Goal: Task Accomplishment & Management: Manage account settings

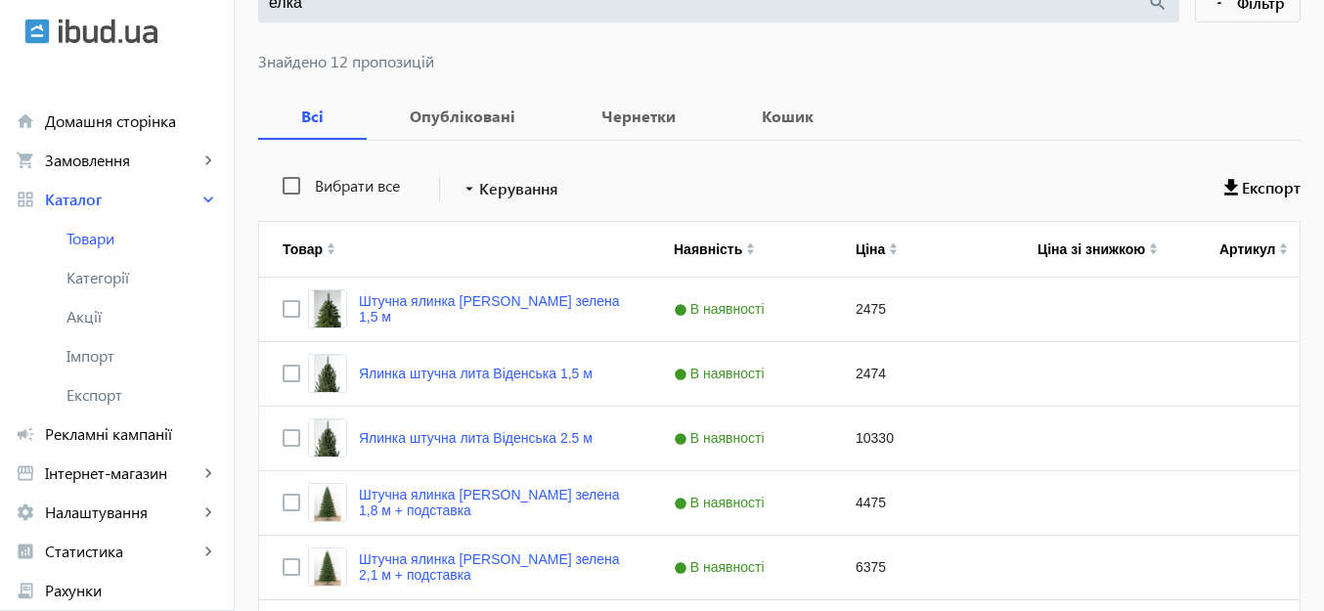
scroll to position [293, 0]
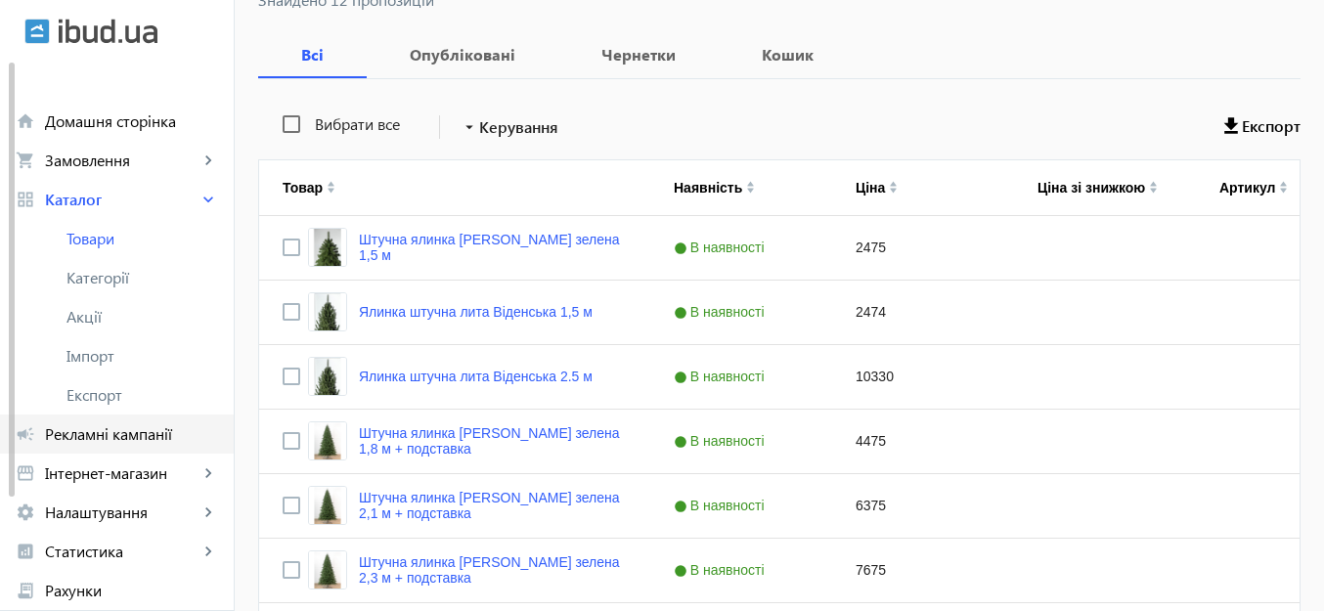
click at [108, 425] on span "Рекламні кампанії" at bounding box center [131, 434] width 173 height 20
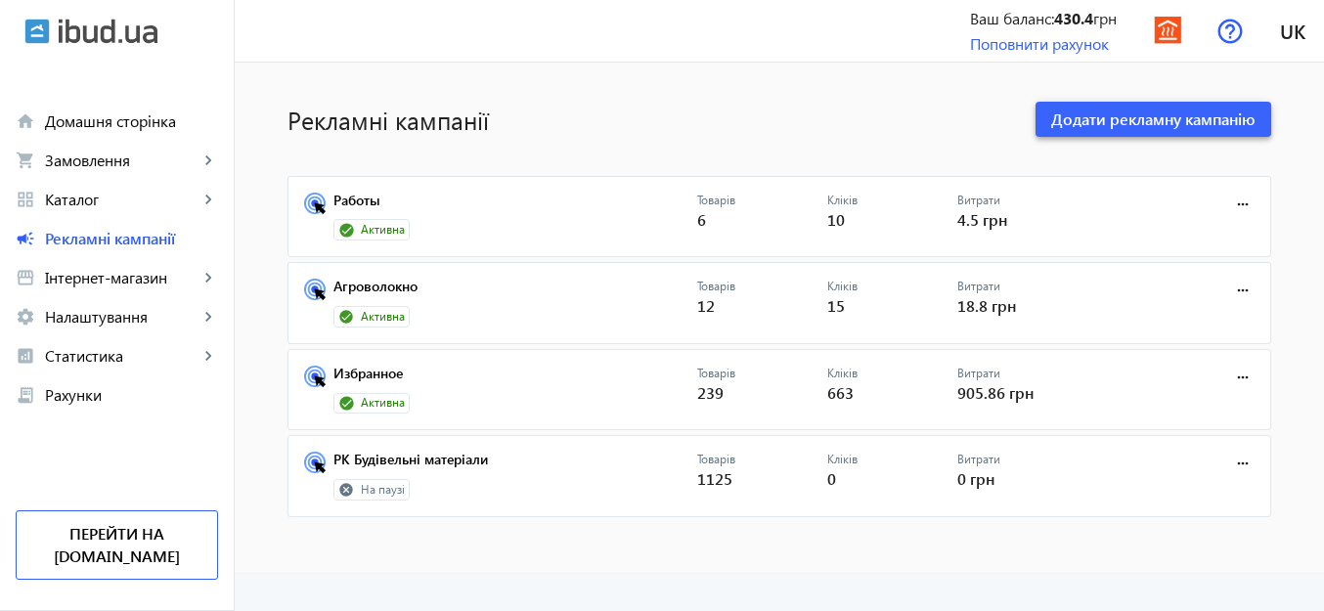
click at [1065, 118] on span "Додати рекламну кампанію" at bounding box center [1153, 120] width 204 height 22
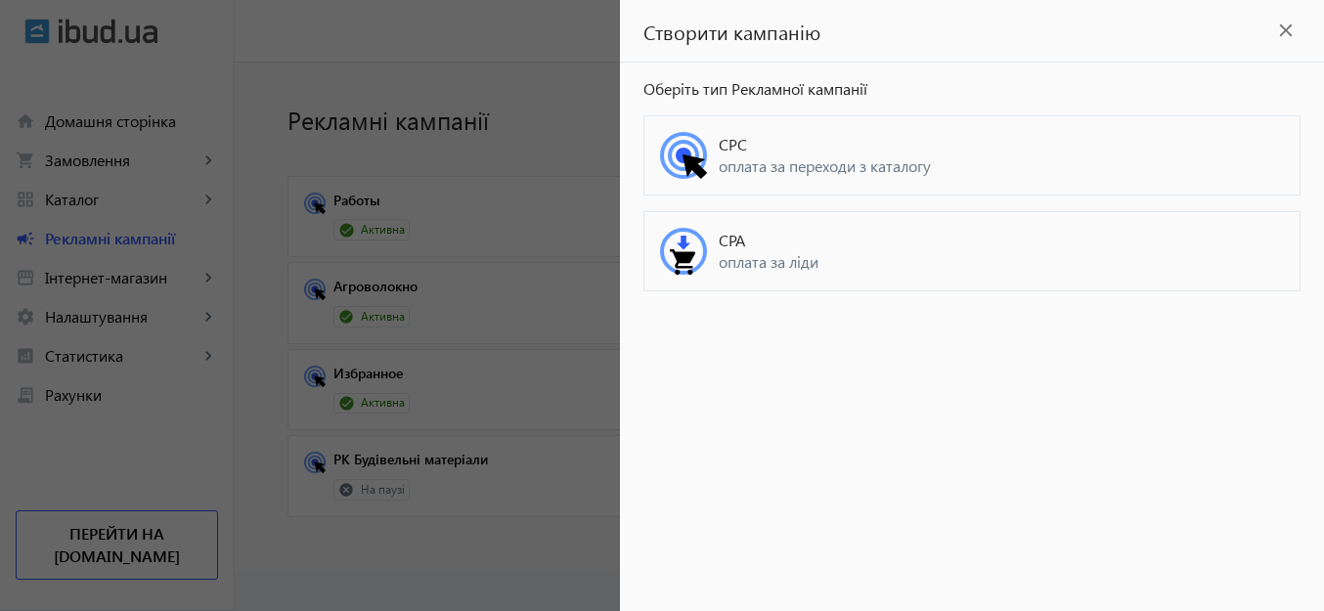
click at [1288, 30] on mat-icon "close" at bounding box center [1285, 30] width 29 height 29
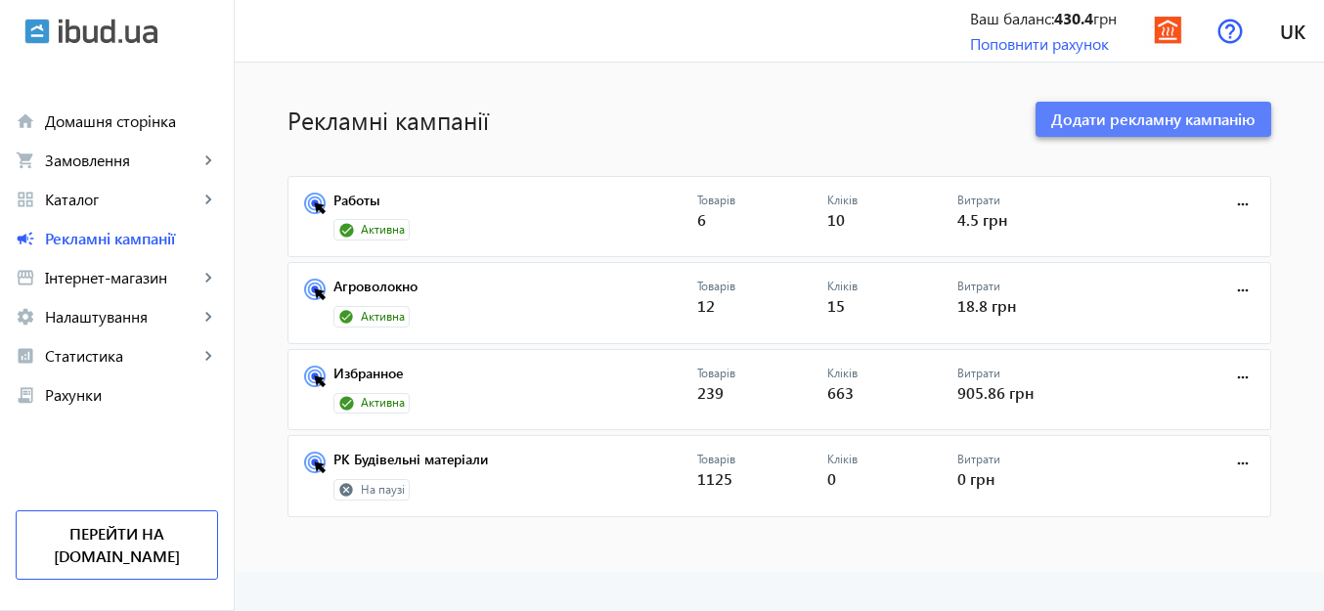
click at [1152, 125] on span "Додати рекламну кампанію" at bounding box center [1153, 120] width 204 height 22
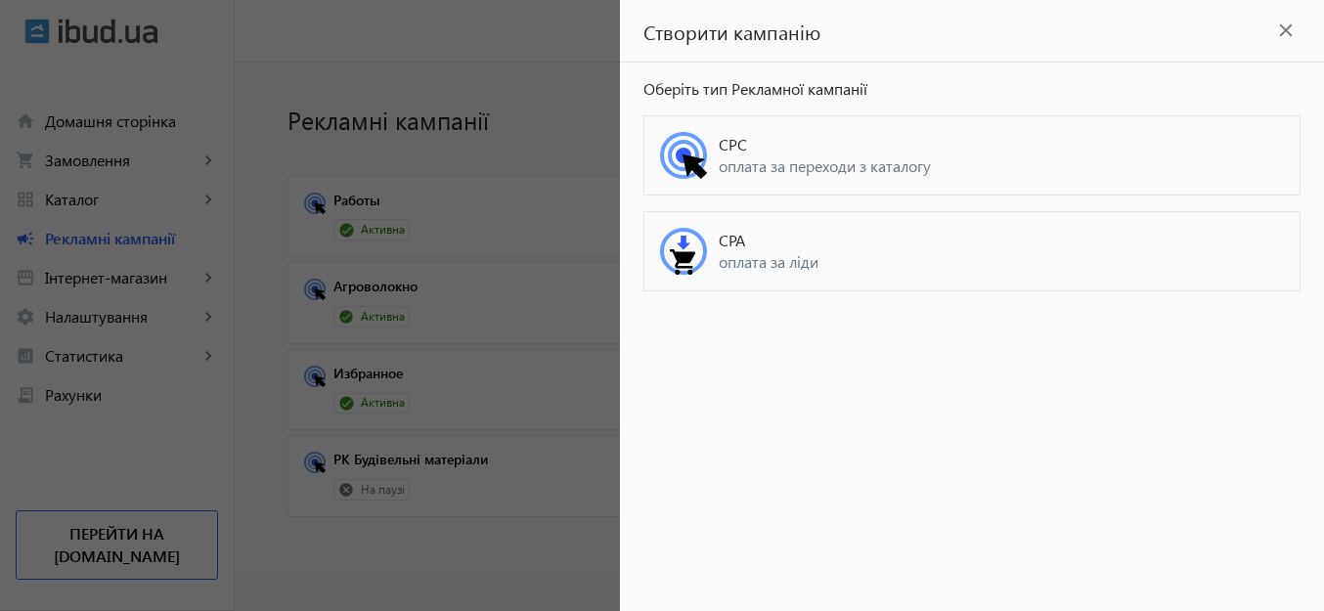
click at [737, 248] on span "CPA" at bounding box center [732, 240] width 26 height 21
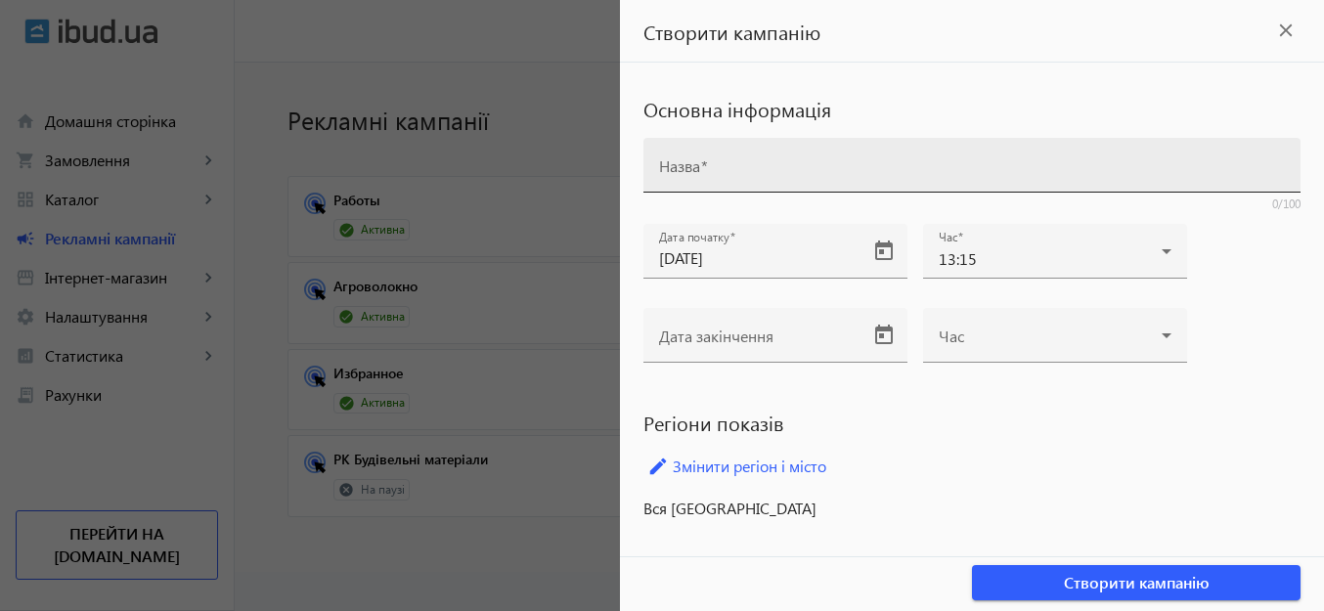
click at [747, 171] on input "Назва" at bounding box center [972, 171] width 626 height 21
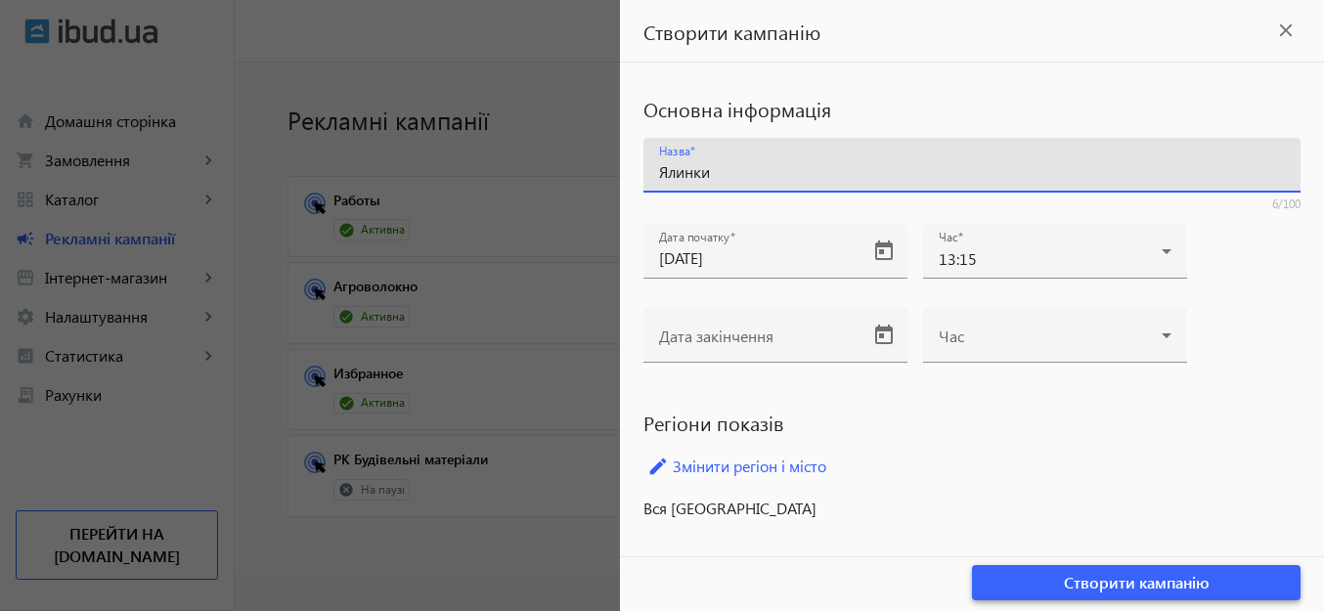
type input "Ялинки"
click at [1101, 584] on span "Створити кампанію" at bounding box center [1137, 583] width 146 height 22
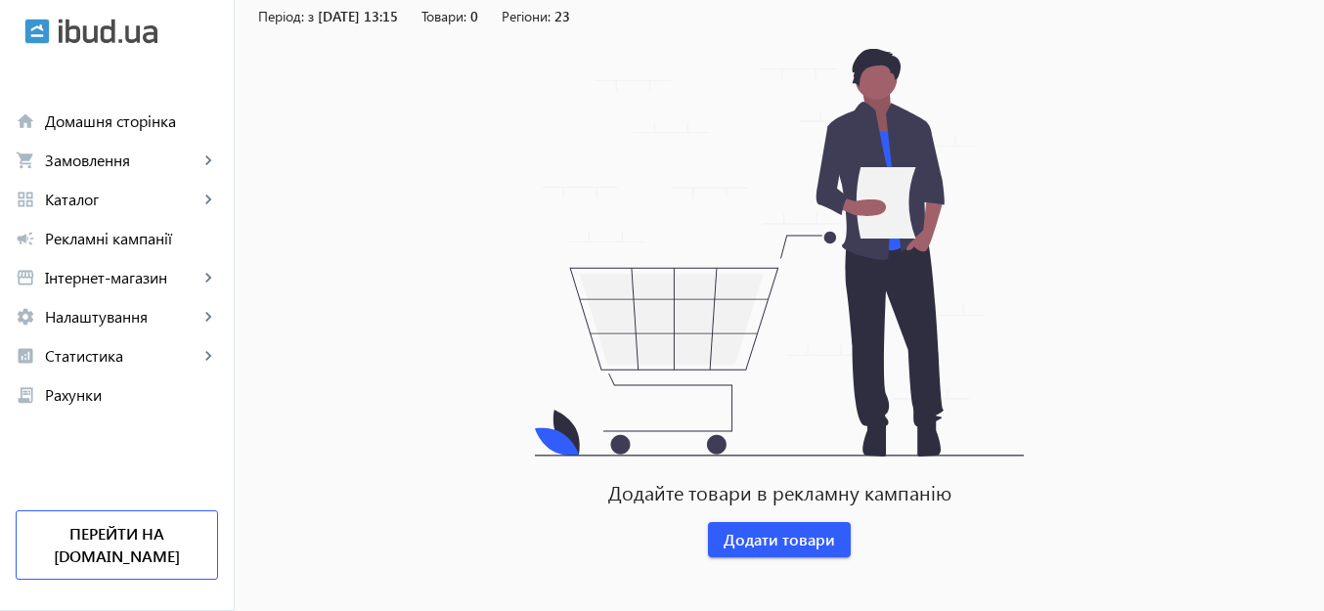
scroll to position [194, 0]
click at [777, 546] on span "Додати товари" at bounding box center [778, 539] width 111 height 22
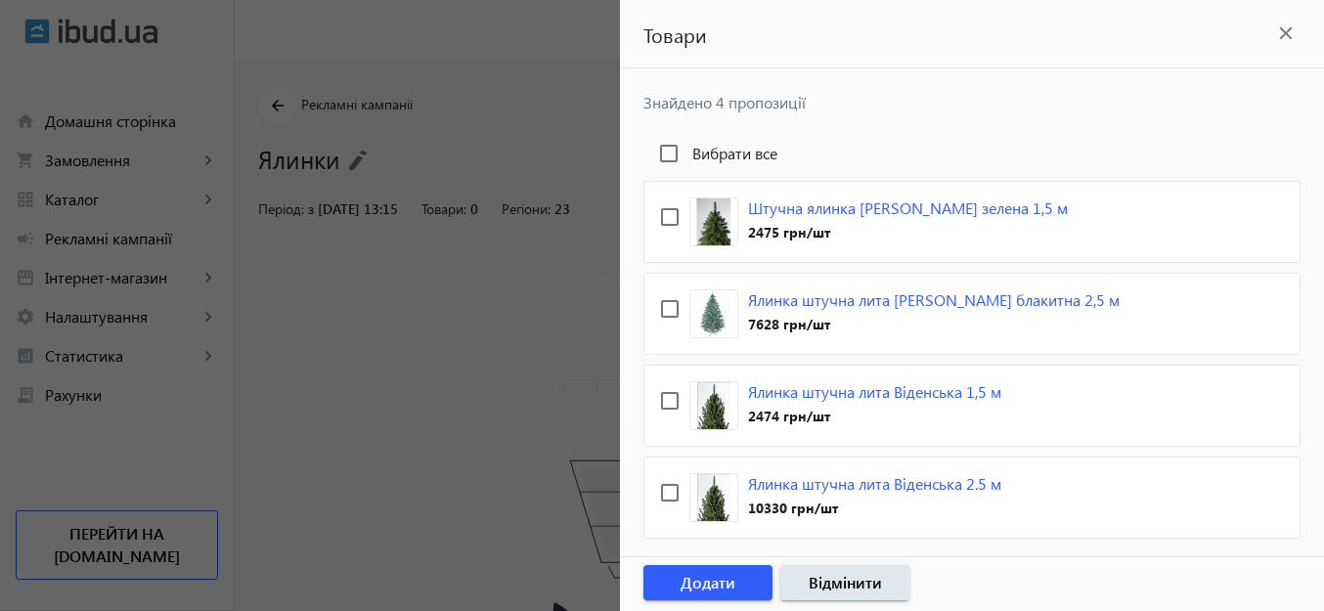
scroll to position [98, 0]
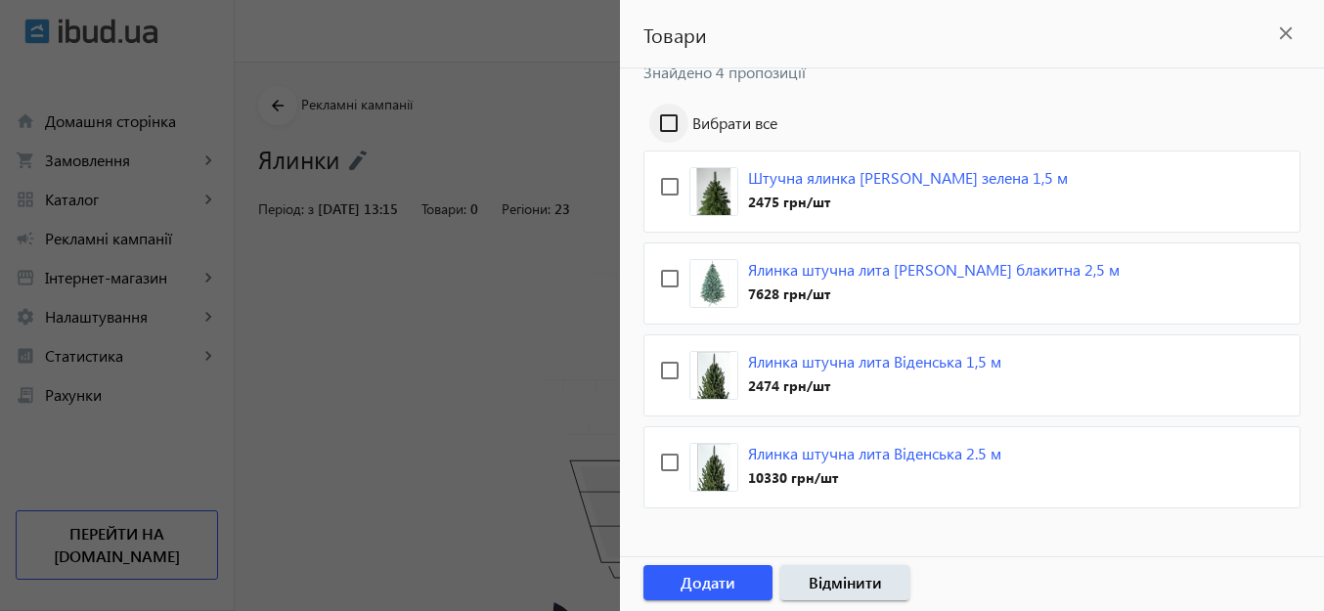
type input "ялинк"
click at [669, 123] on input "Вибрати все" at bounding box center [668, 123] width 39 height 39
checkbox input "true"
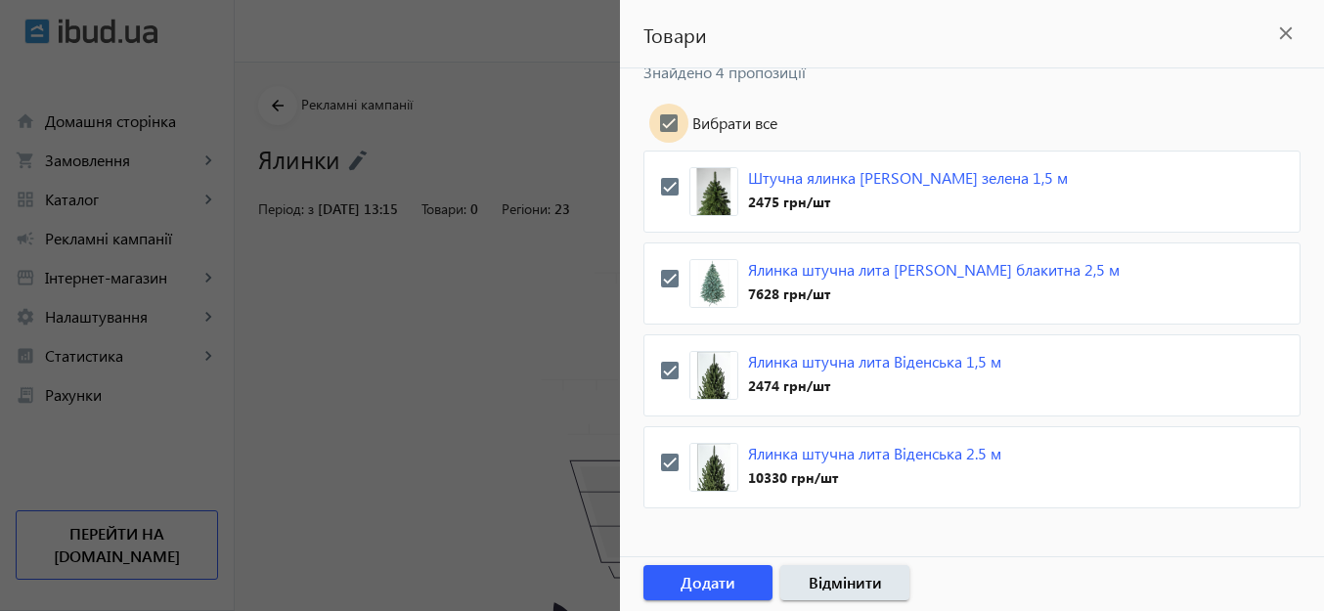
checkbox input "true"
click at [726, 585] on span "Додати" at bounding box center [707, 583] width 55 height 22
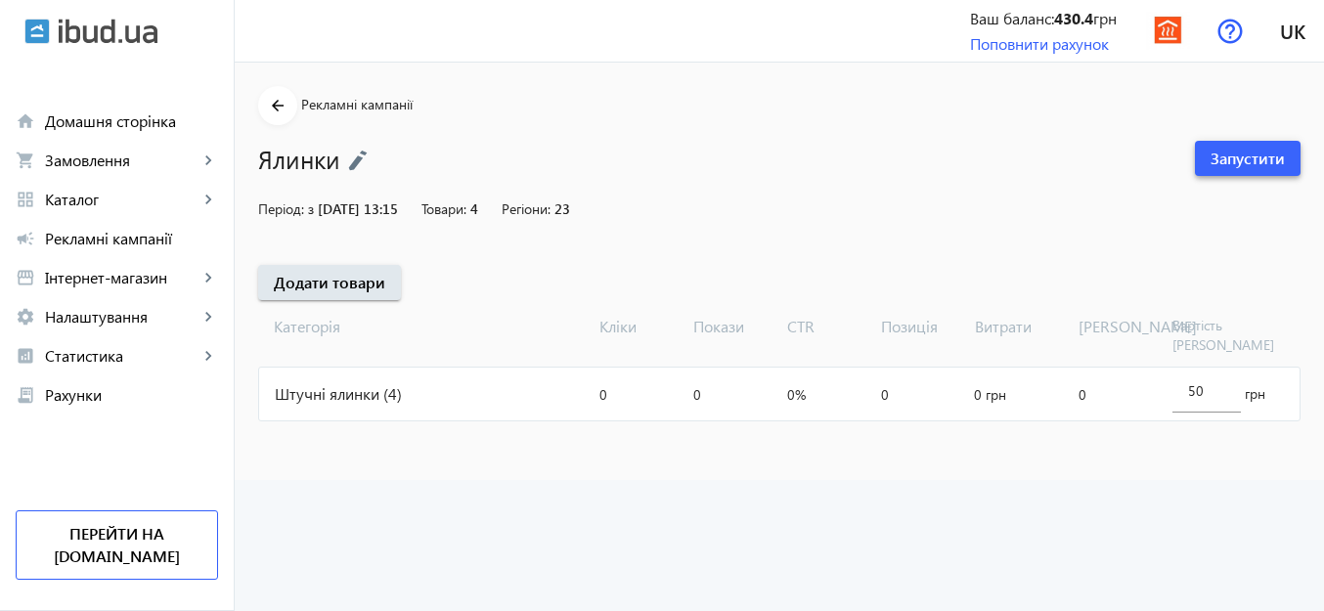
click at [1235, 166] on span "Запустити" at bounding box center [1247, 159] width 74 height 22
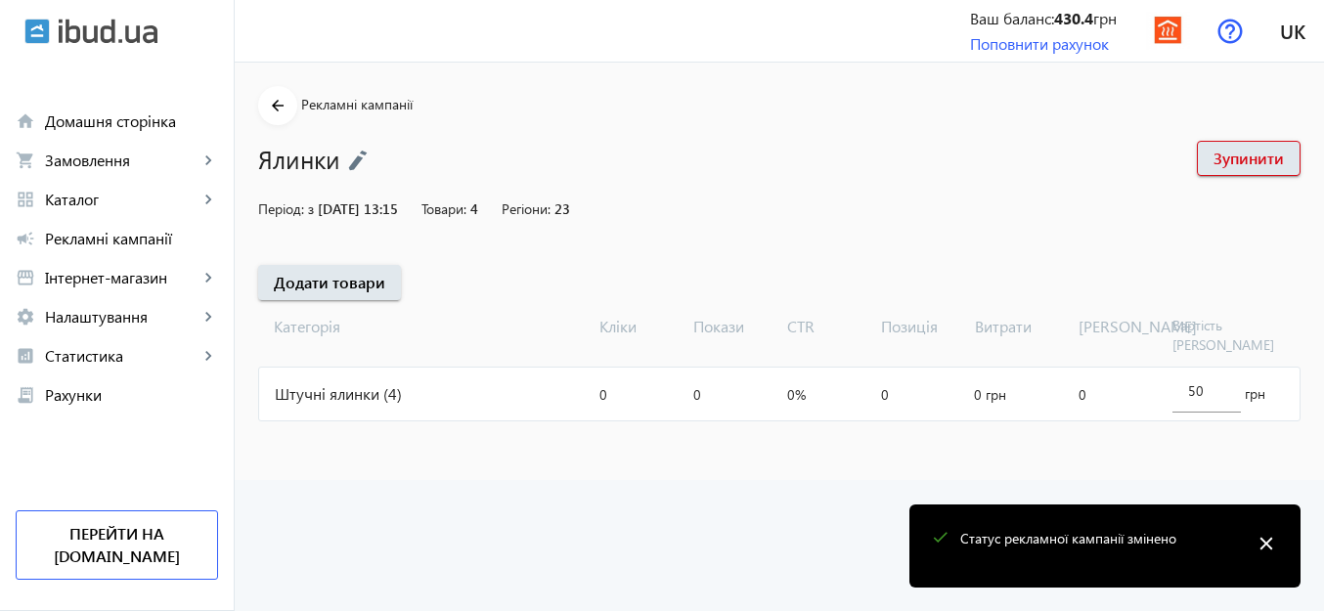
click at [1273, 545] on mat-icon "close" at bounding box center [1265, 543] width 29 height 29
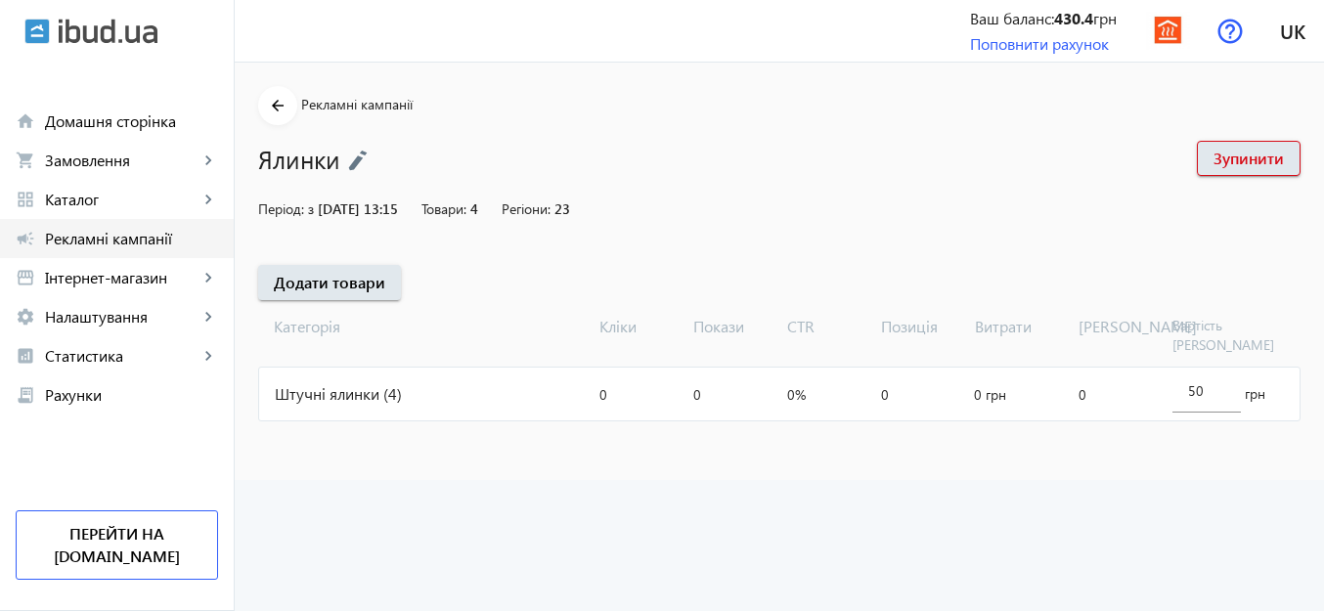
click at [80, 236] on span "Рекламні кампанії" at bounding box center [131, 239] width 173 height 20
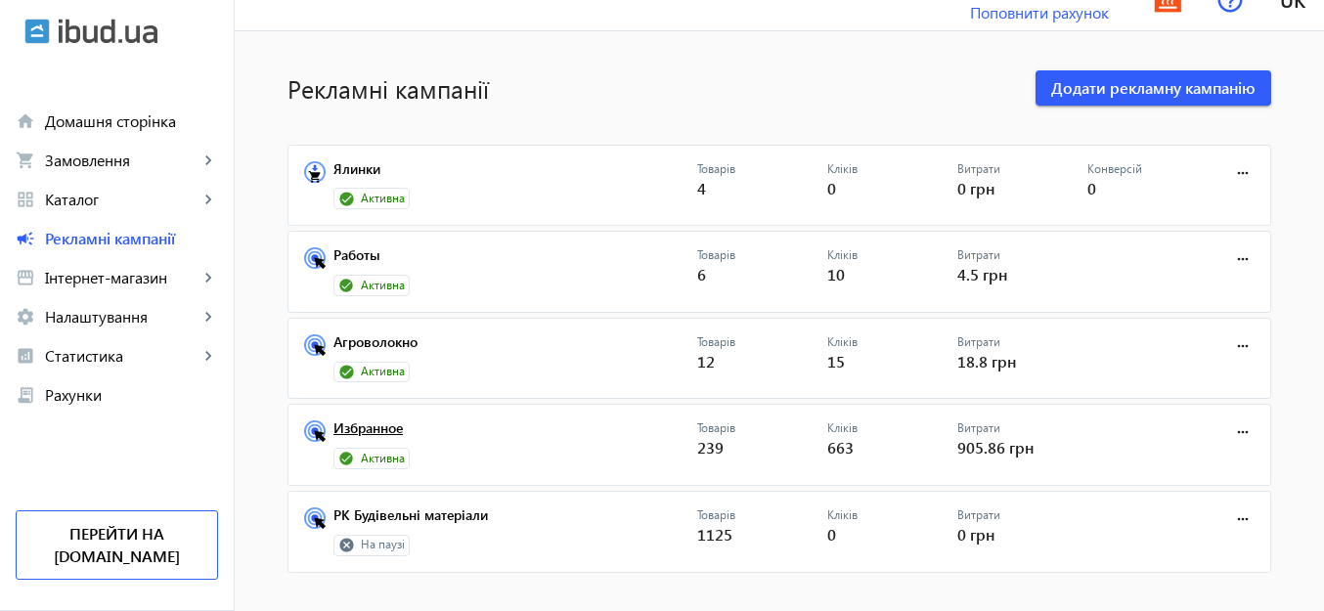
scroll to position [48, 0]
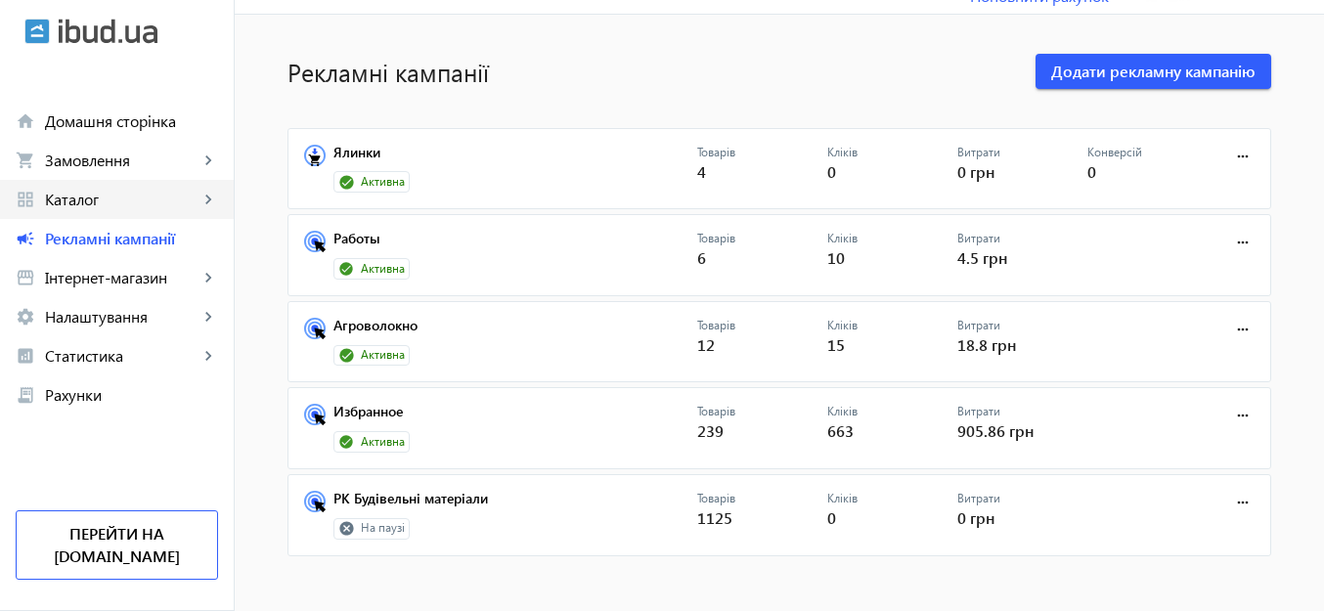
click at [114, 200] on span "Каталог" at bounding box center [121, 200] width 153 height 20
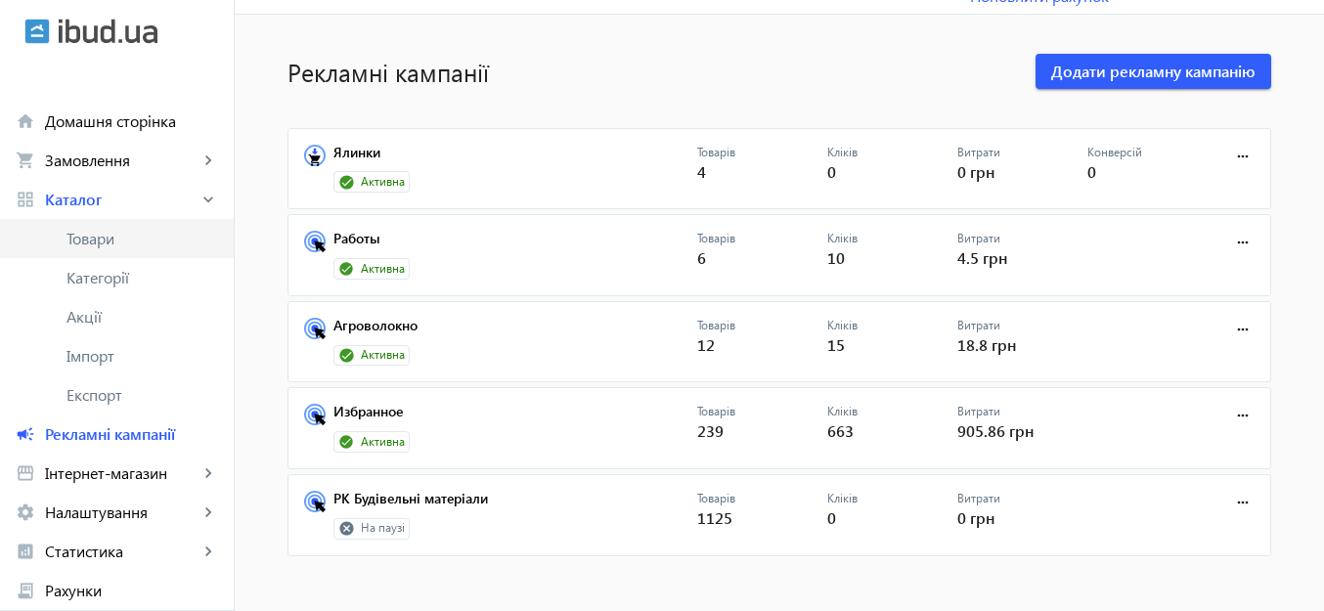
click at [103, 233] on span "Товари" at bounding box center [142, 239] width 152 height 20
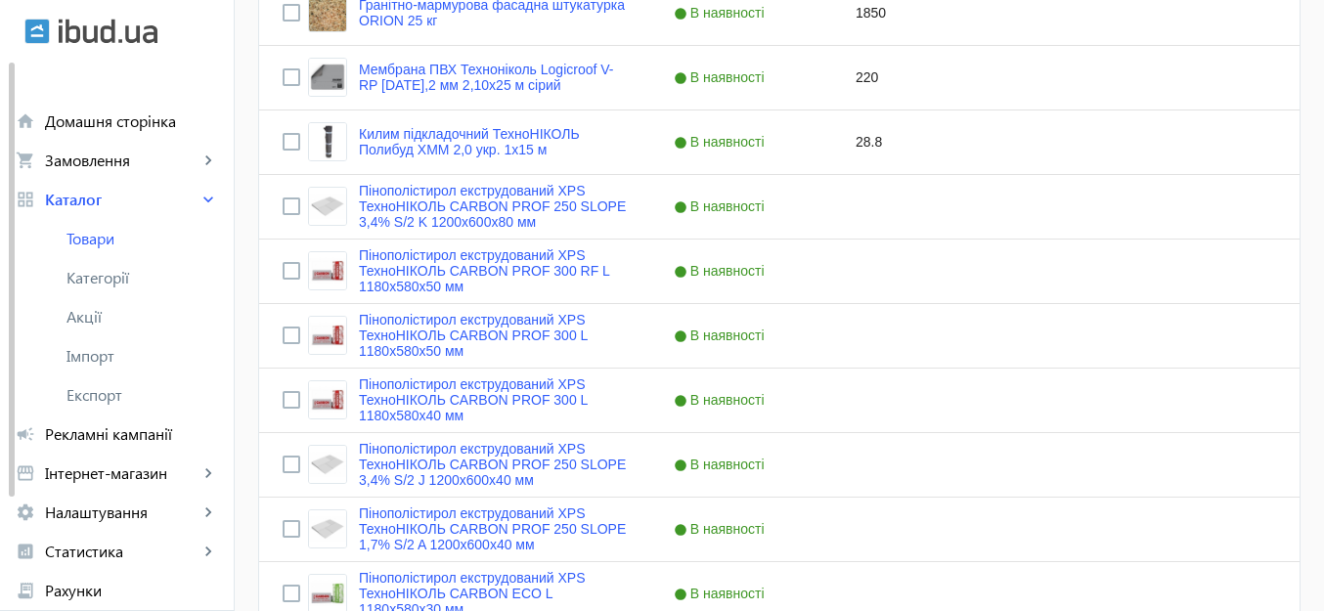
scroll to position [7828, 0]
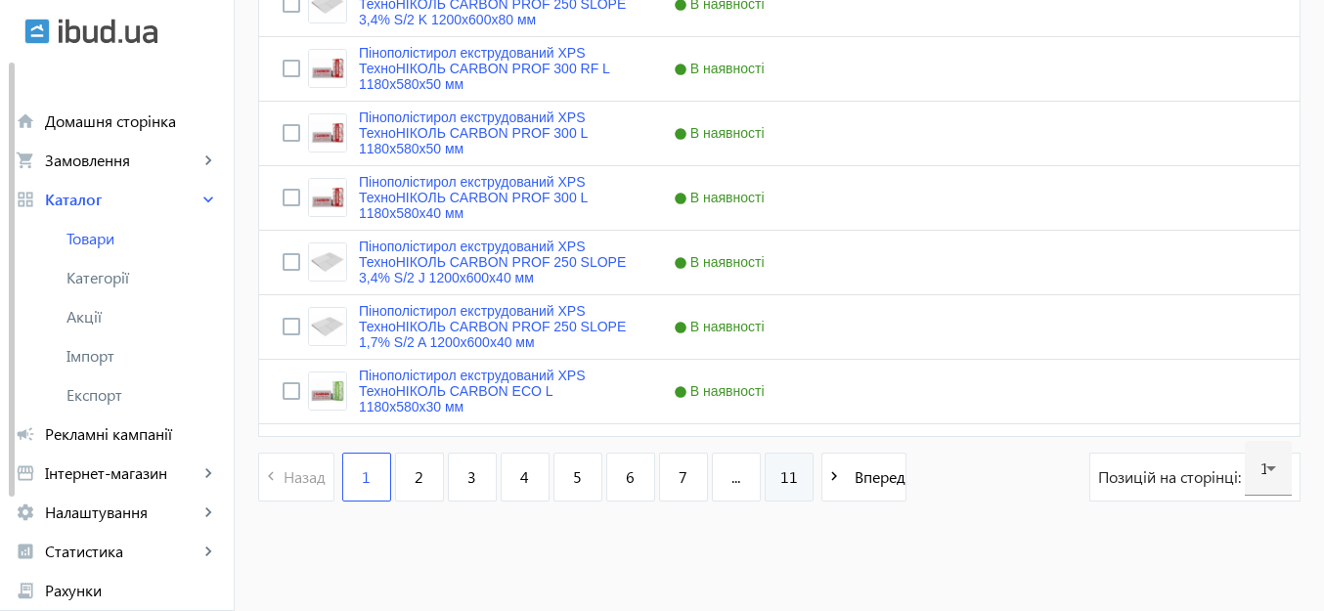
click at [783, 478] on span "11" at bounding box center [789, 477] width 18 height 22
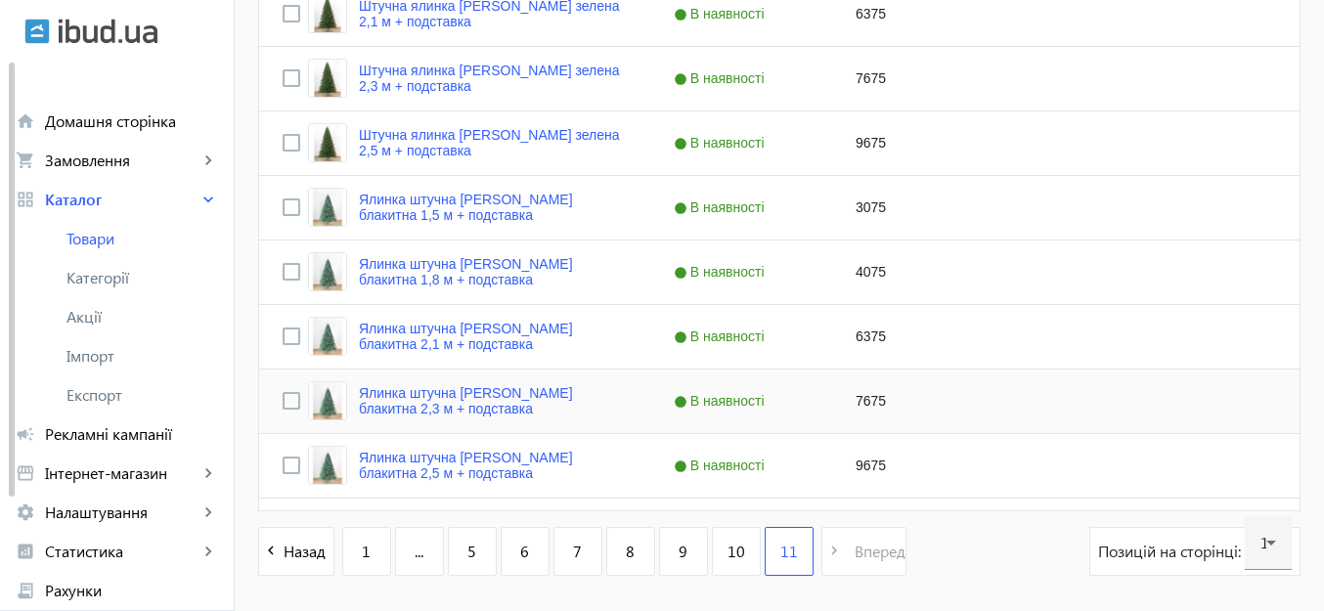
scroll to position [1278, 0]
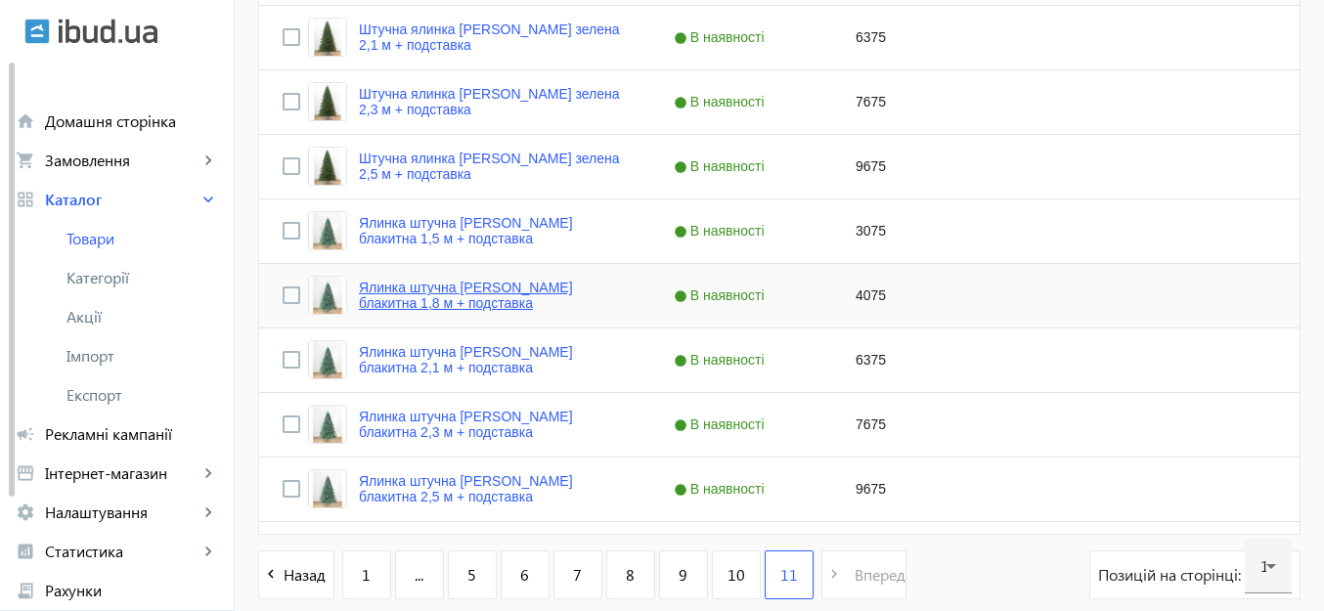
click at [421, 291] on link "Ялинка штучна [PERSON_NAME] блакитна 1,8 м + подставка" at bounding box center [493, 295] width 268 height 31
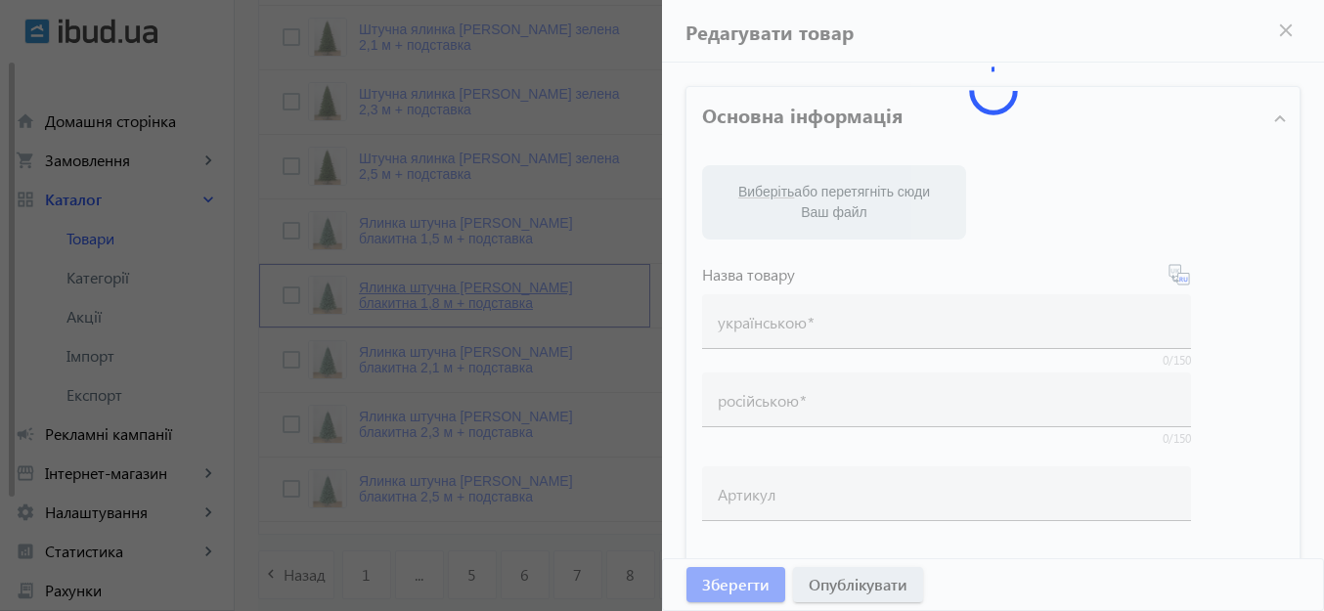
type input "Ялинка штучна [PERSON_NAME] блакитна 1,8 м + подставка"
type input "Елка искусственная [PERSON_NAME] голубая 1,8 м + підставка"
checkbox input "true"
type input "4075"
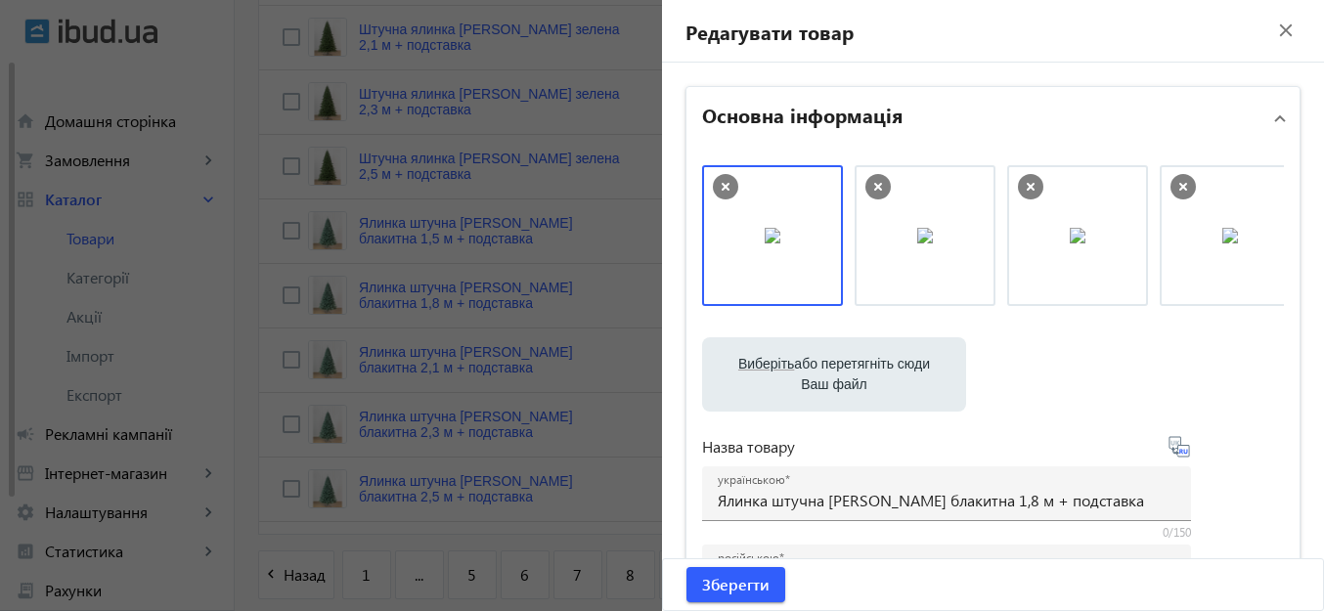
click at [1271, 30] on mat-icon "close" at bounding box center [1285, 30] width 29 height 29
